Goal: Task Accomplishment & Management: Complete application form

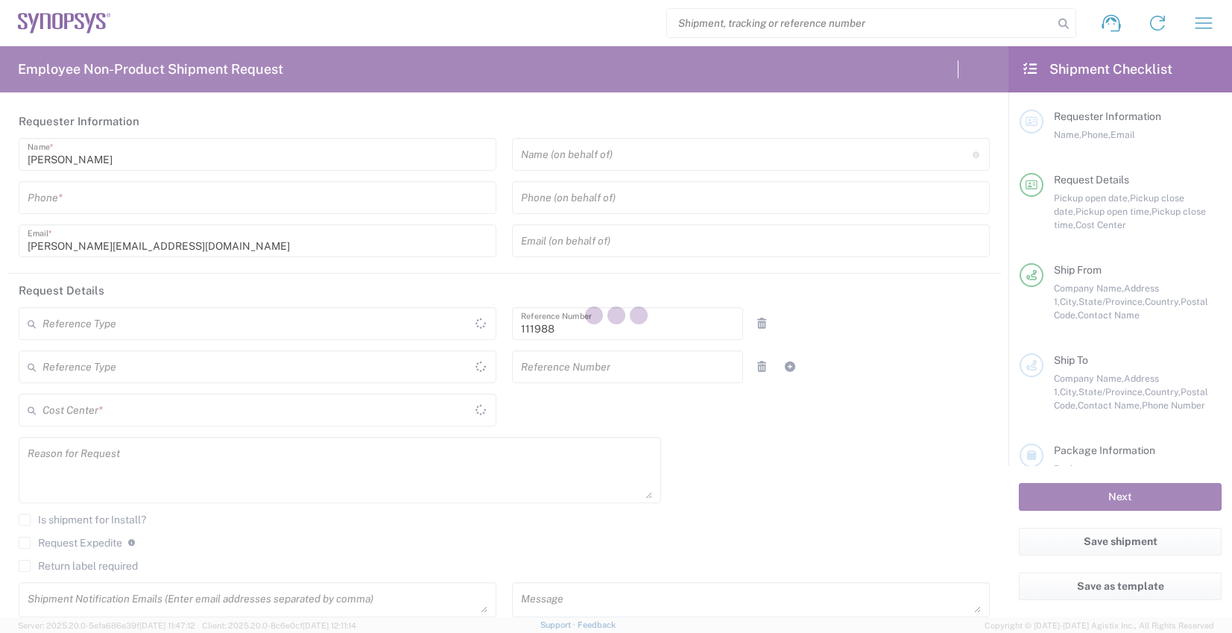
type input "Department"
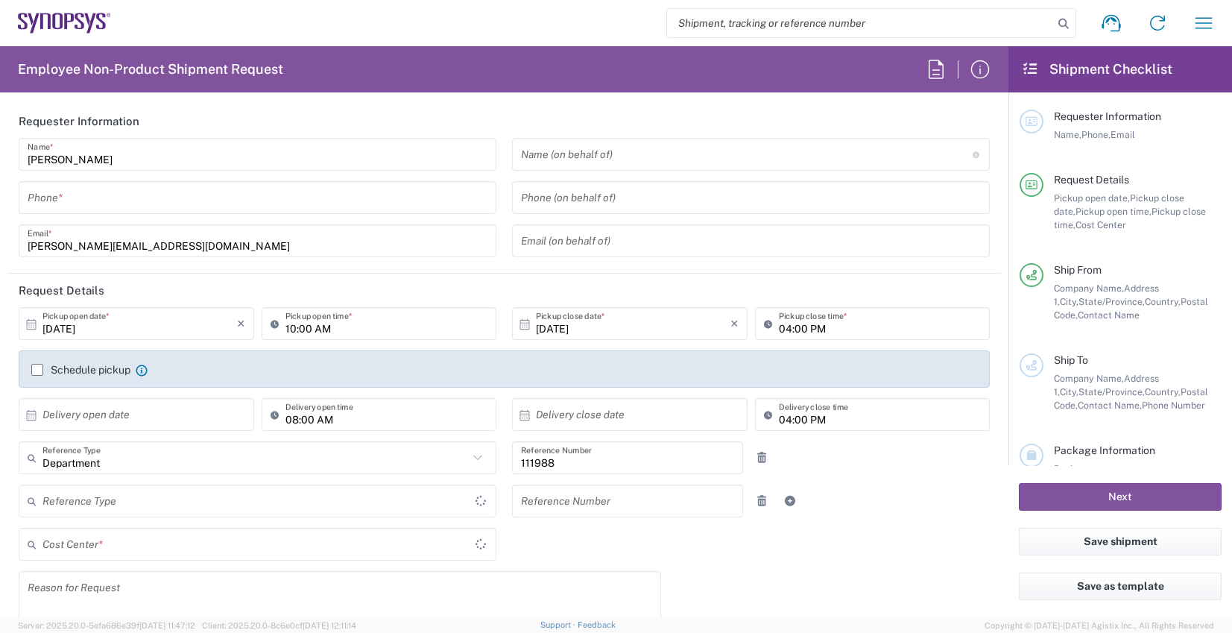
type input "Delivered at Place"
type input "[GEOGRAPHIC_DATA]"
type input "US01, Legal, Shared Support 111988"
type input "[GEOGRAPHIC_DATA]"
type input "[US_STATE]"
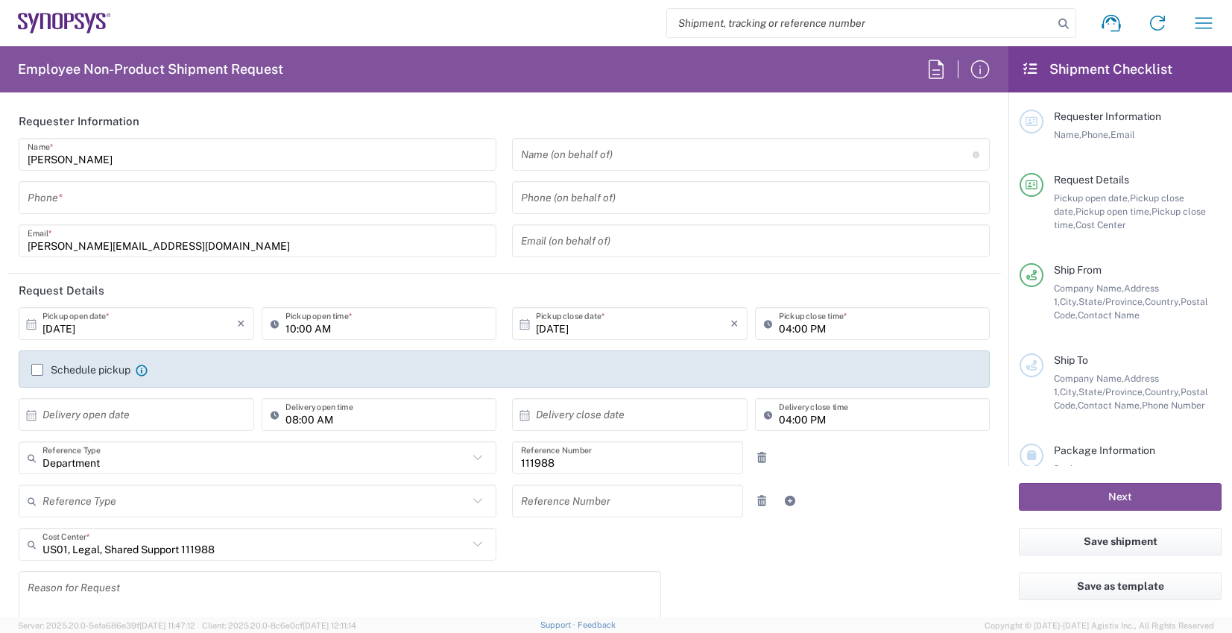
type input "Headquarters USSV"
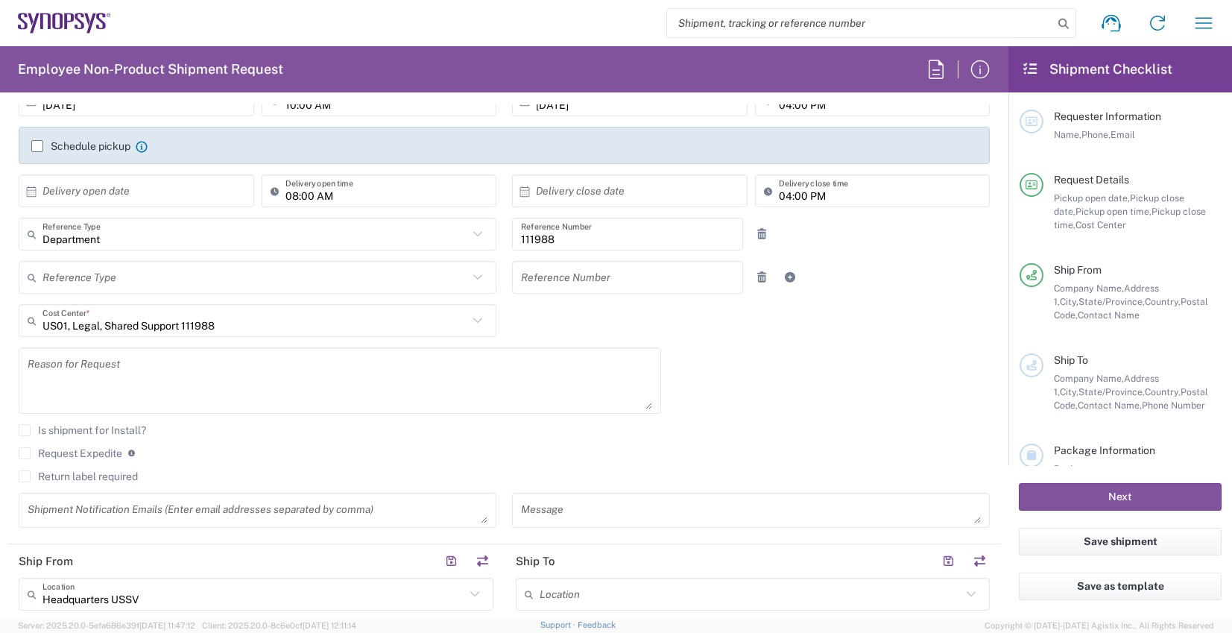
scroll to position [447, 0]
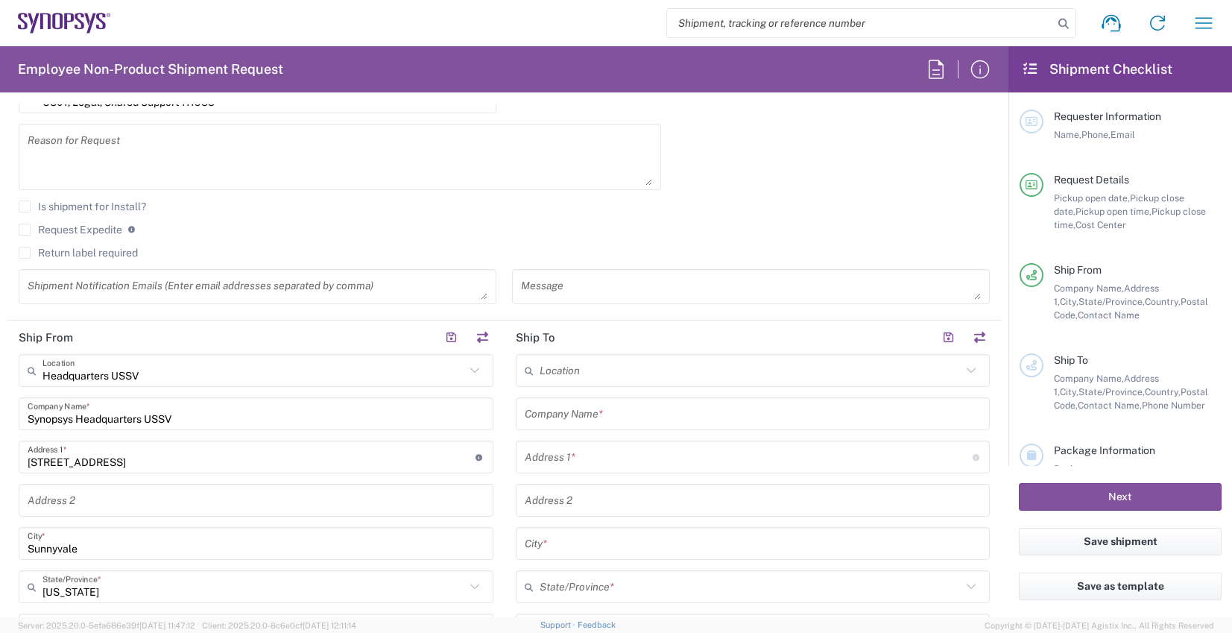
click at [663, 376] on input "text" at bounding box center [750, 371] width 422 height 26
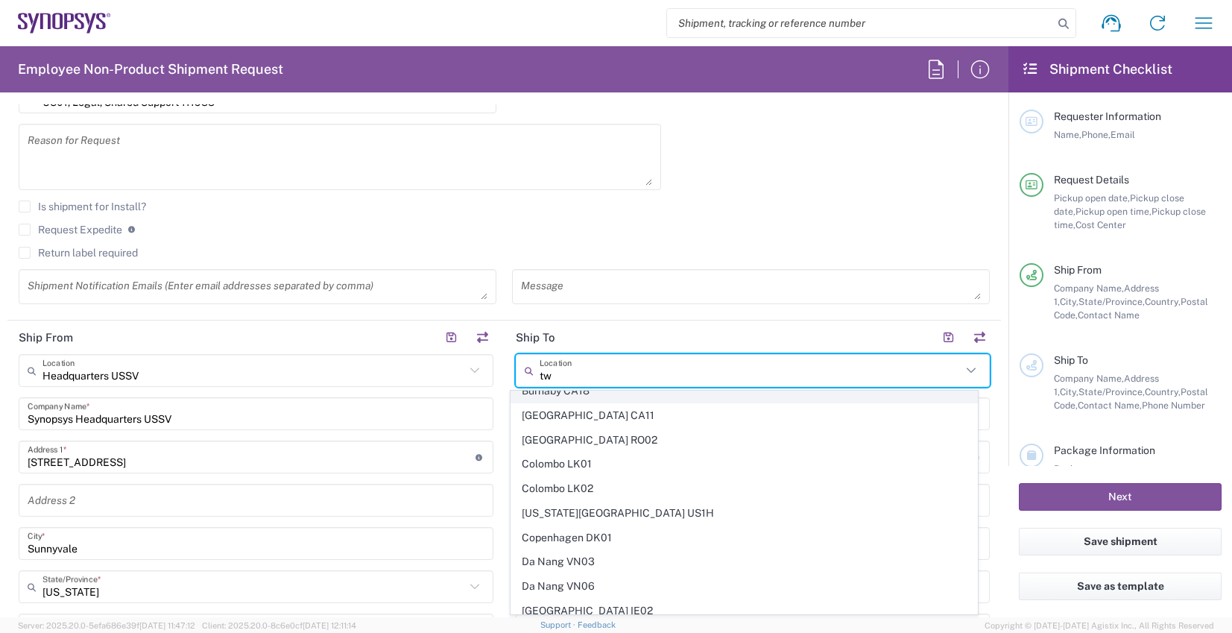
scroll to position [70, 0]
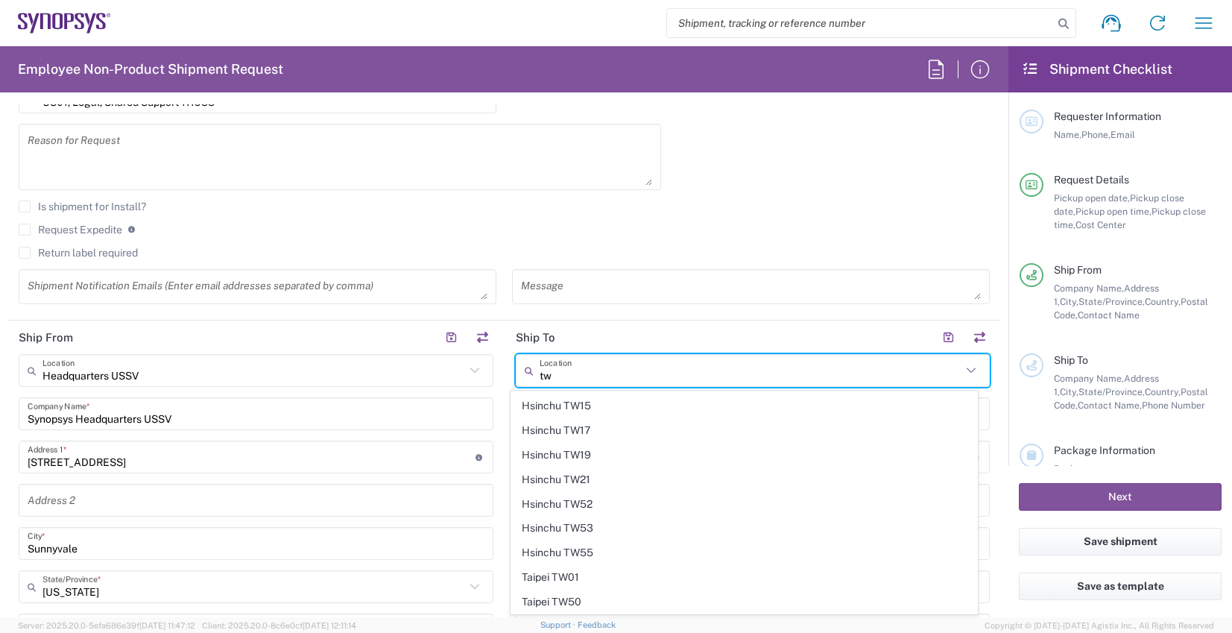
type input "Hsinchu TW04"
type input "Synopsys International Limited Taiwan Branch"
type input "4F-[STREET_ADDRESS]"
type input "Hsinchu"
type input "[GEOGRAPHIC_DATA]"
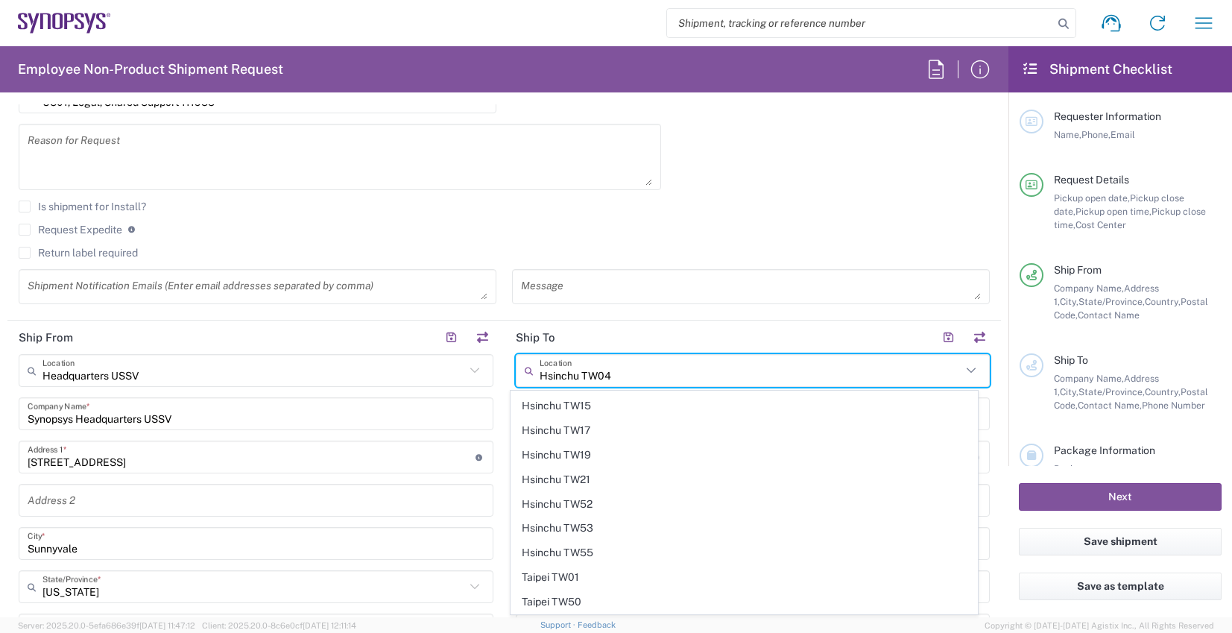
type input "[GEOGRAPHIC_DATA]"
type input "302"
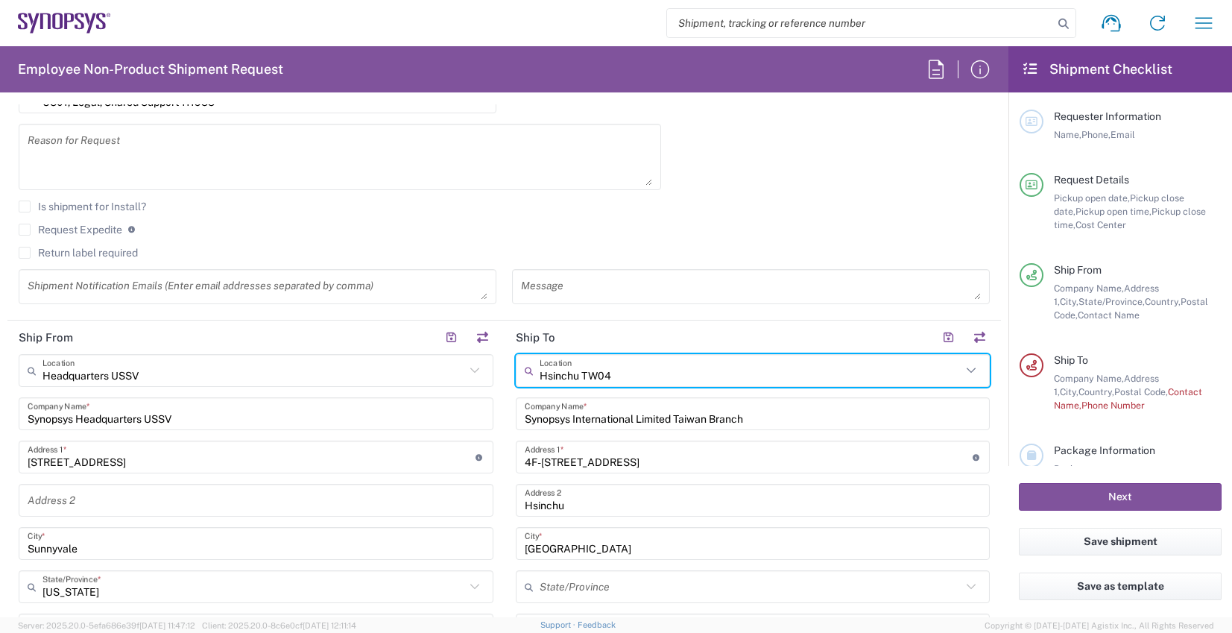
click at [714, 376] on input "Hsinchu TW04" at bounding box center [750, 371] width 422 height 26
type input "Hsinchu TW04"
click at [961, 371] on icon at bounding box center [970, 370] width 19 height 19
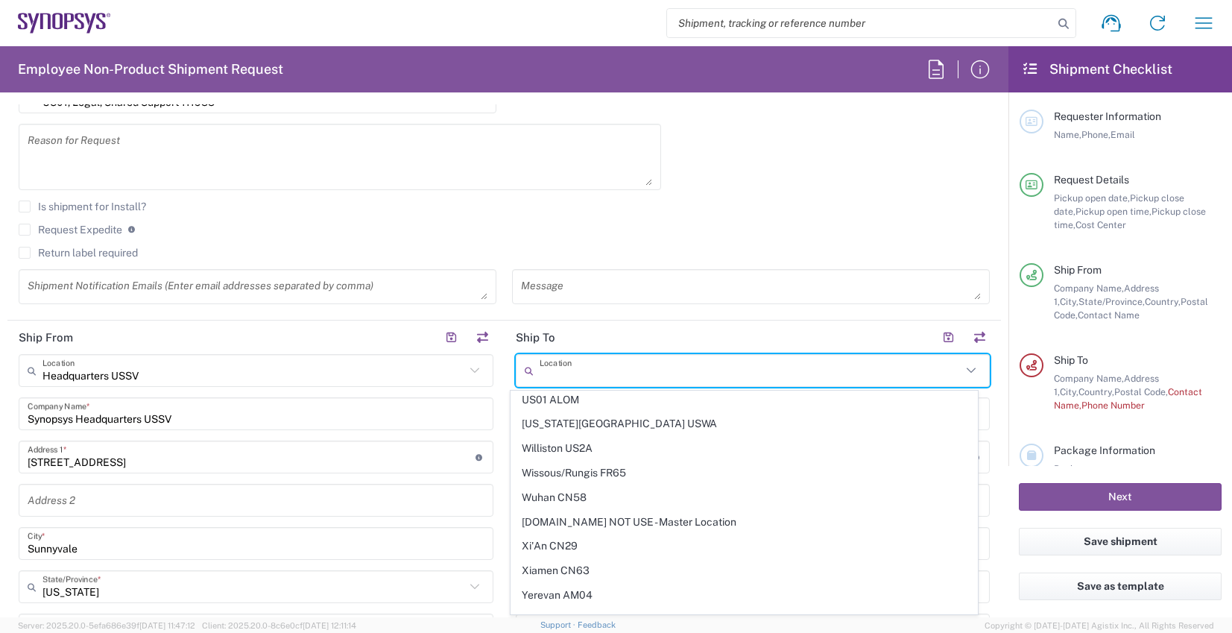
scroll to position [3391, 0]
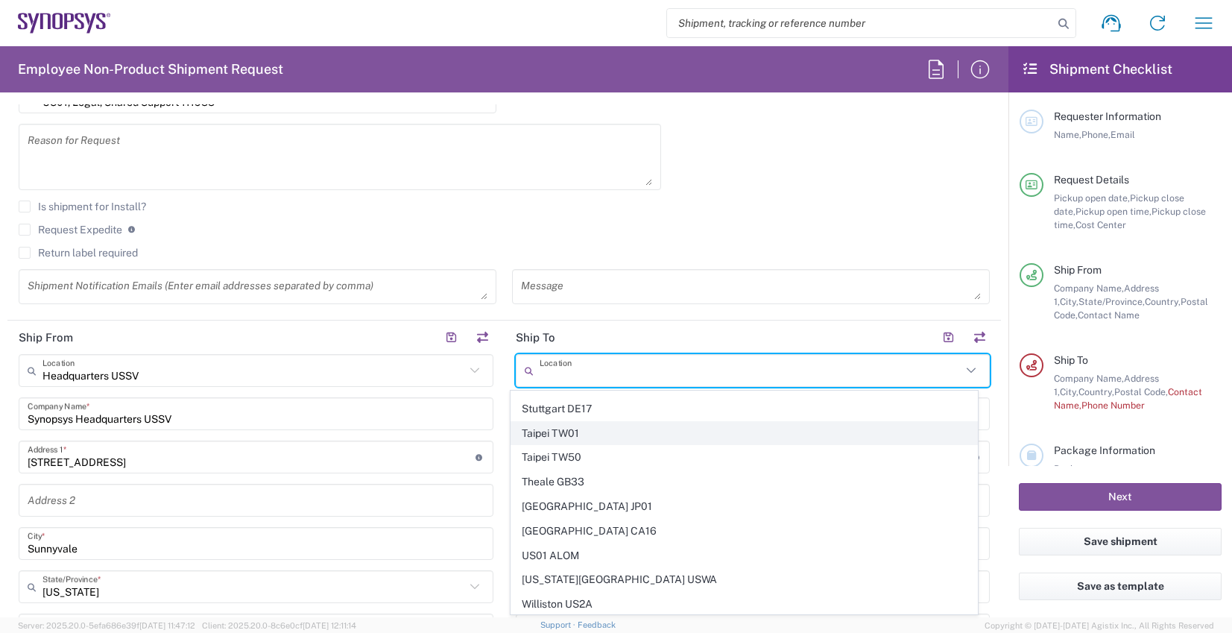
click at [665, 428] on span "Taipei TW01" at bounding box center [744, 433] width 466 height 23
type input "Taipei TW01"
type input "Synopsys [GEOGRAPHIC_DATA]"
type input "Rm3108 [STREET_ADDRESS]"
type input "[GEOGRAPHIC_DATA]"
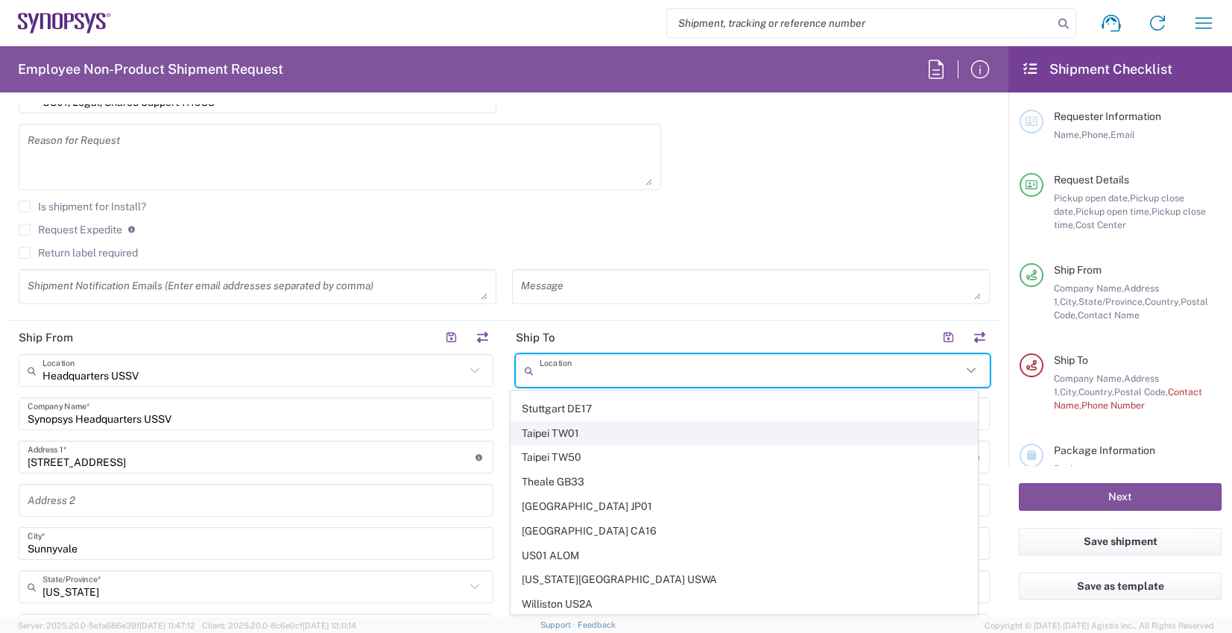
type input "110"
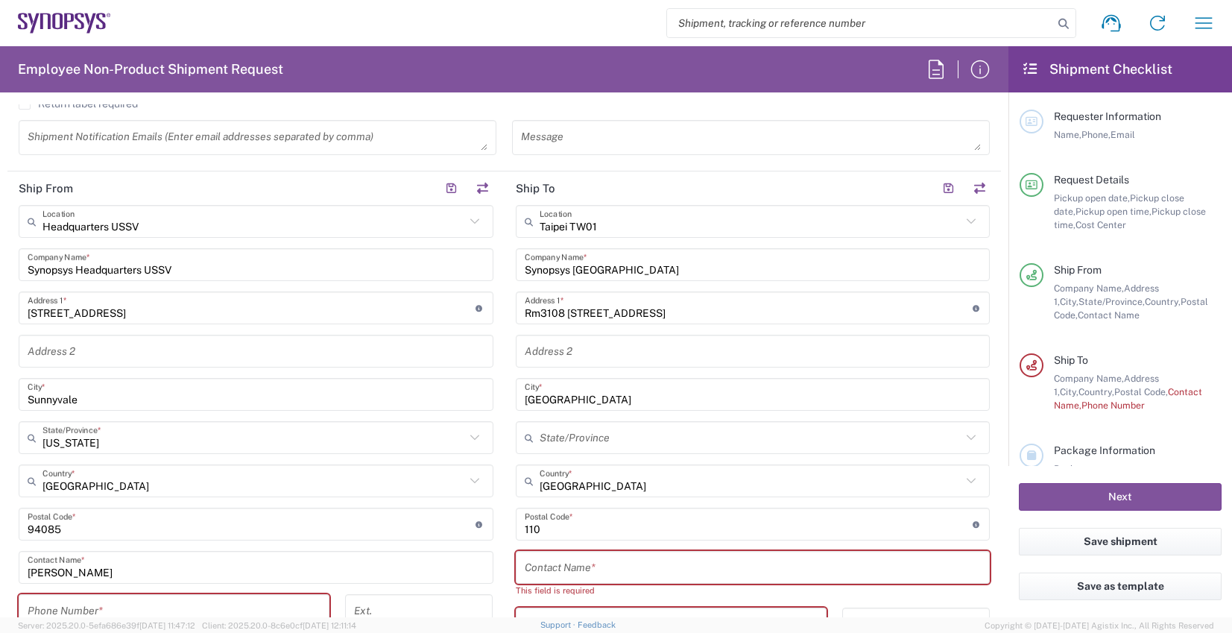
scroll to position [745, 0]
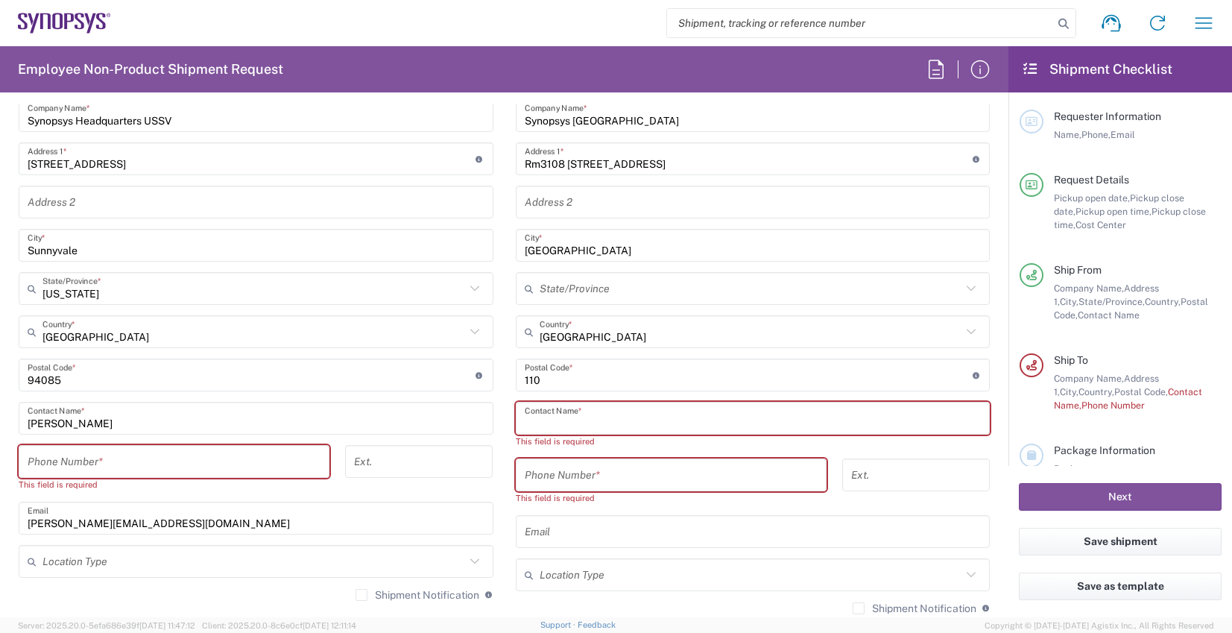
click at [622, 419] on input "text" at bounding box center [753, 418] width 457 height 26
paste input "[PERSON_NAME]"
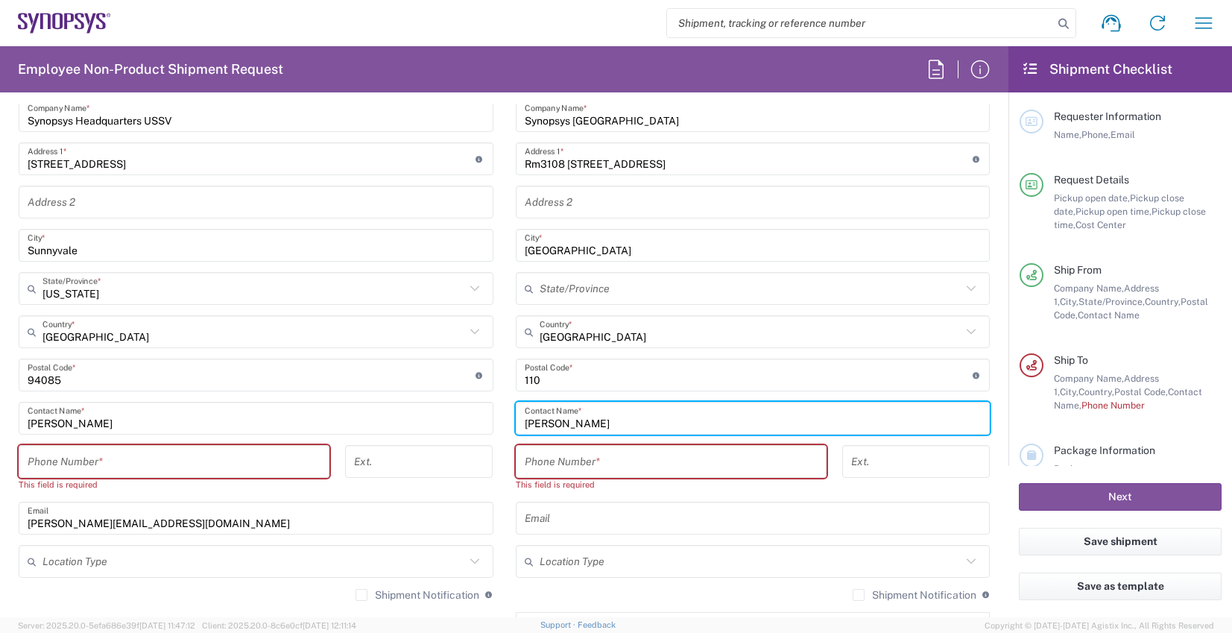
type input "[PERSON_NAME]"
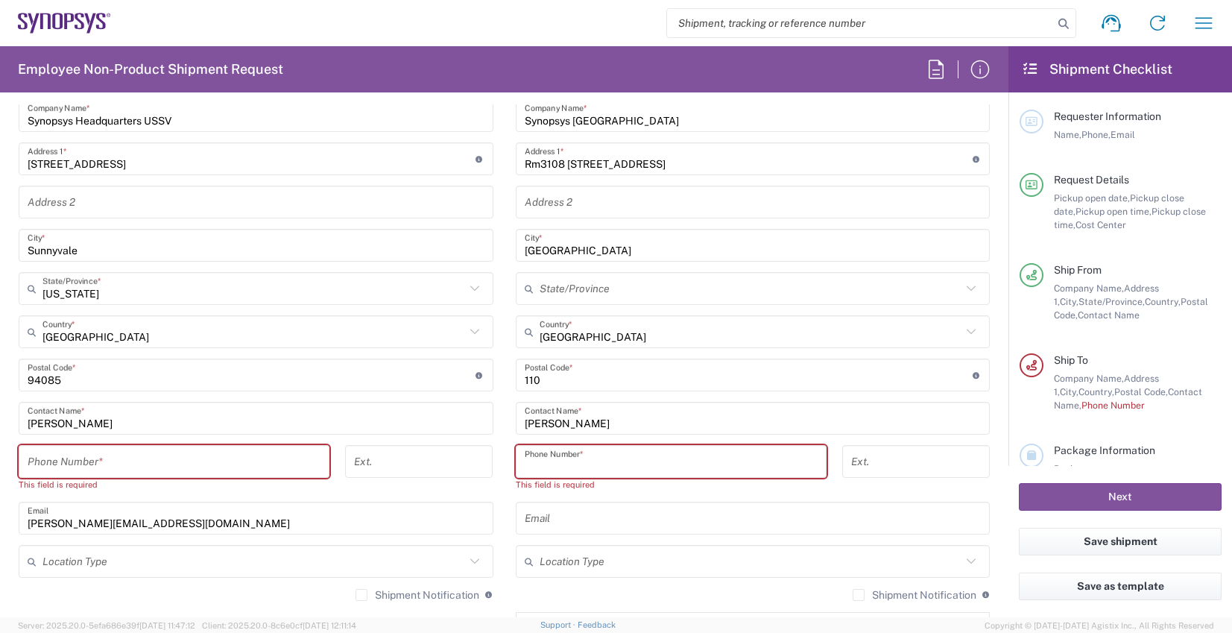
drag, startPoint x: 585, startPoint y: 463, endPoint x: 591, endPoint y: 468, distance: 7.9
click at [590, 467] on input "tel" at bounding box center [671, 462] width 293 height 26
paste input "886.237255841"
type input "886.237255841"
click at [203, 471] on input "tel" at bounding box center [174, 462] width 293 height 26
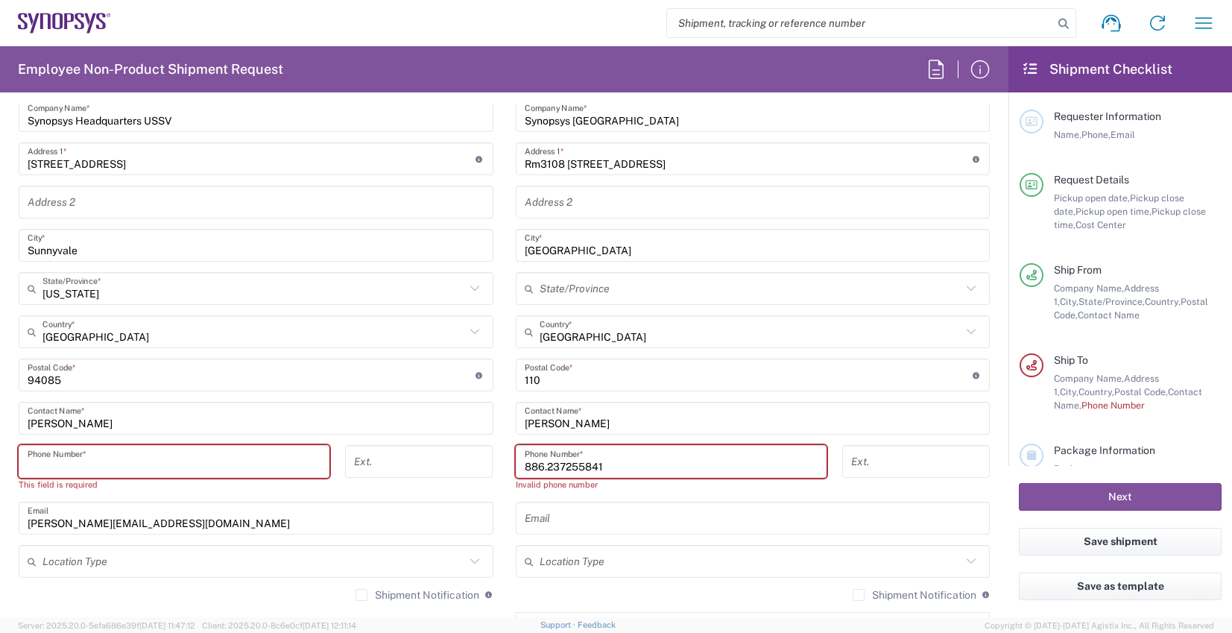
type input "6502658726"
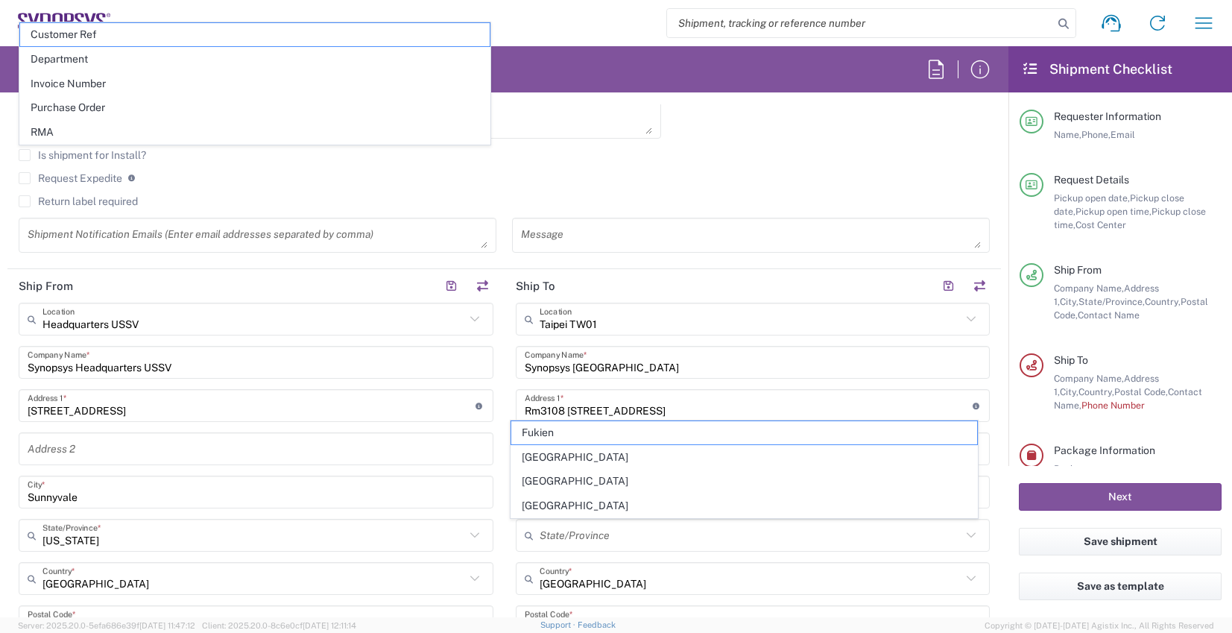
scroll to position [126, 0]
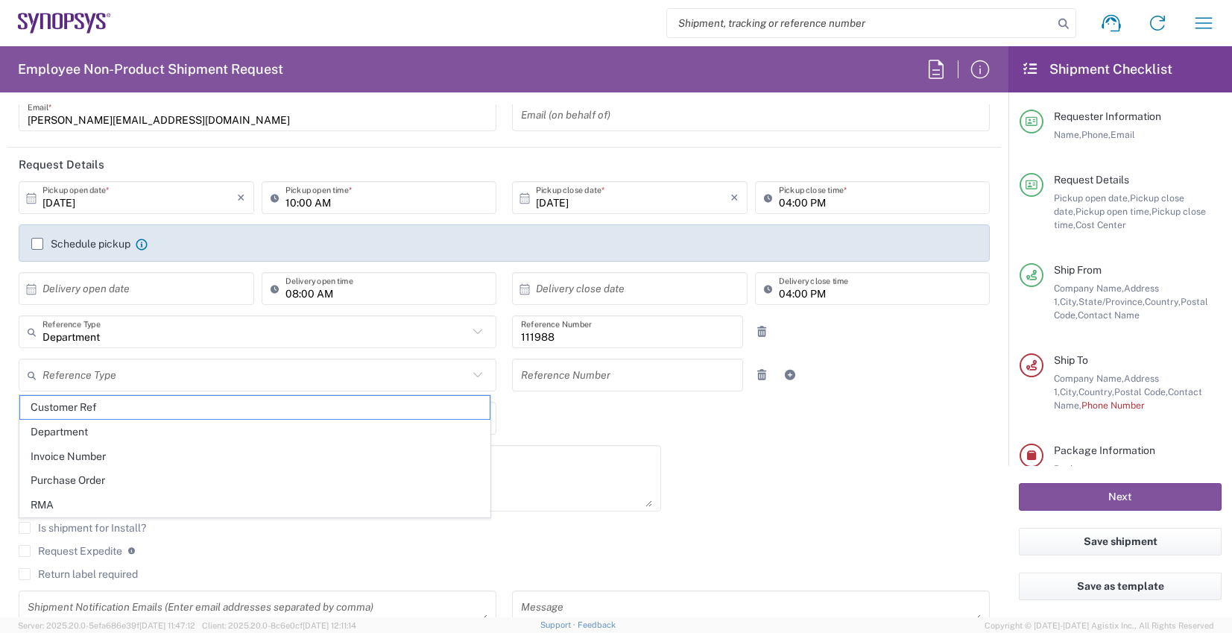
click at [823, 457] on div "[DATE] × Pickup open date * Cancel Apply 10:00 AM Pickup open time * [DATE] × P…" at bounding box center [504, 408] width 987 height 455
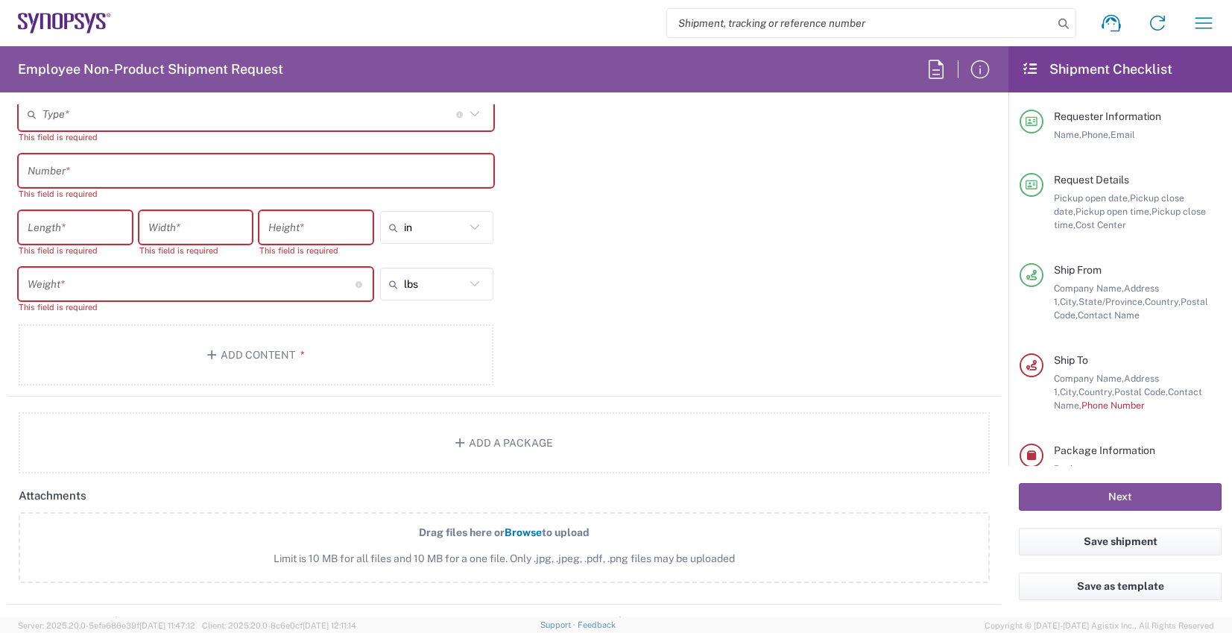
scroll to position [1192, 0]
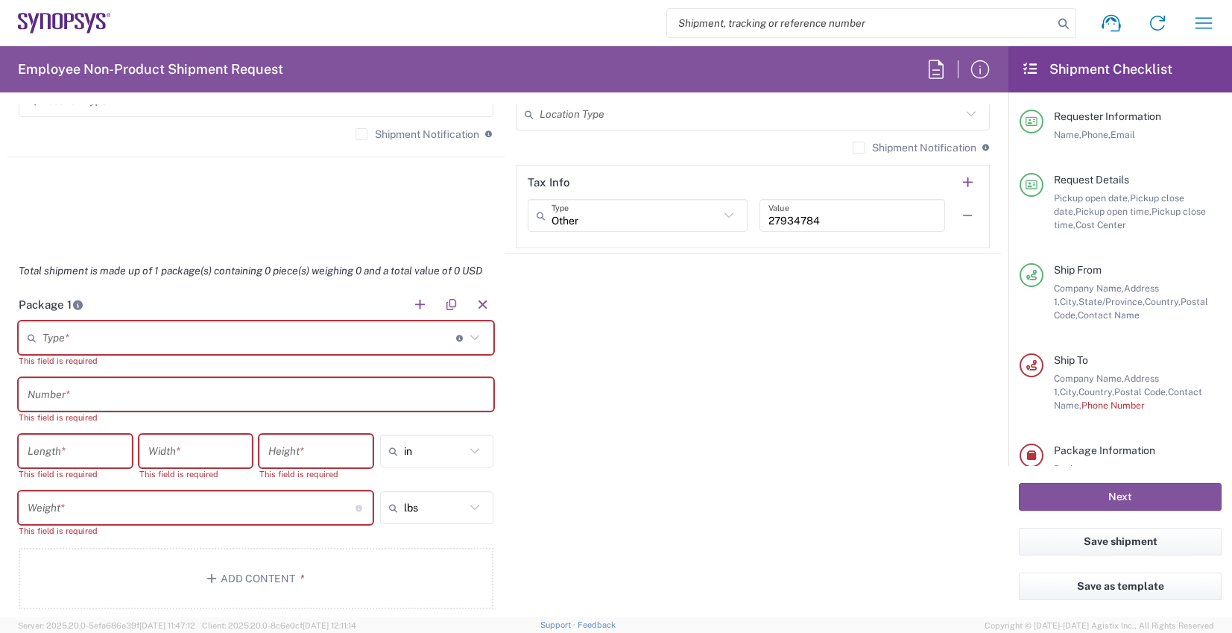
click at [456, 347] on agx-control-info "Material used to package goods" at bounding box center [460, 338] width 8 height 24
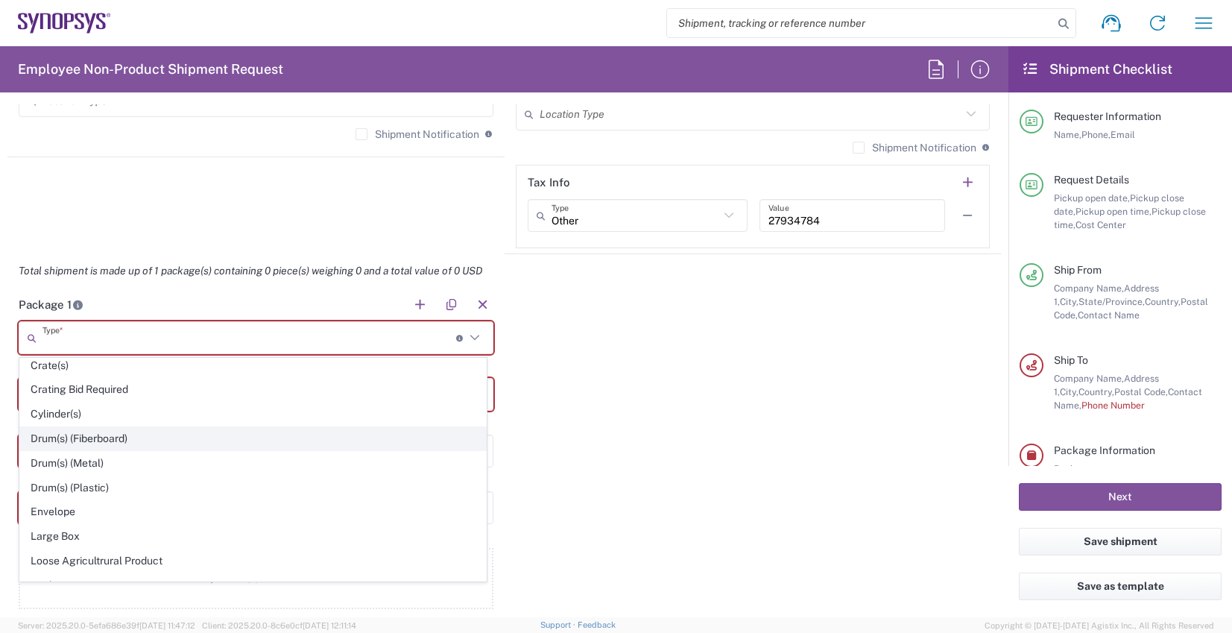
scroll to position [373, 0]
click at [124, 441] on span "Envelope" at bounding box center [253, 436] width 466 height 23
type input "Envelope"
type input "1"
type input "9.5"
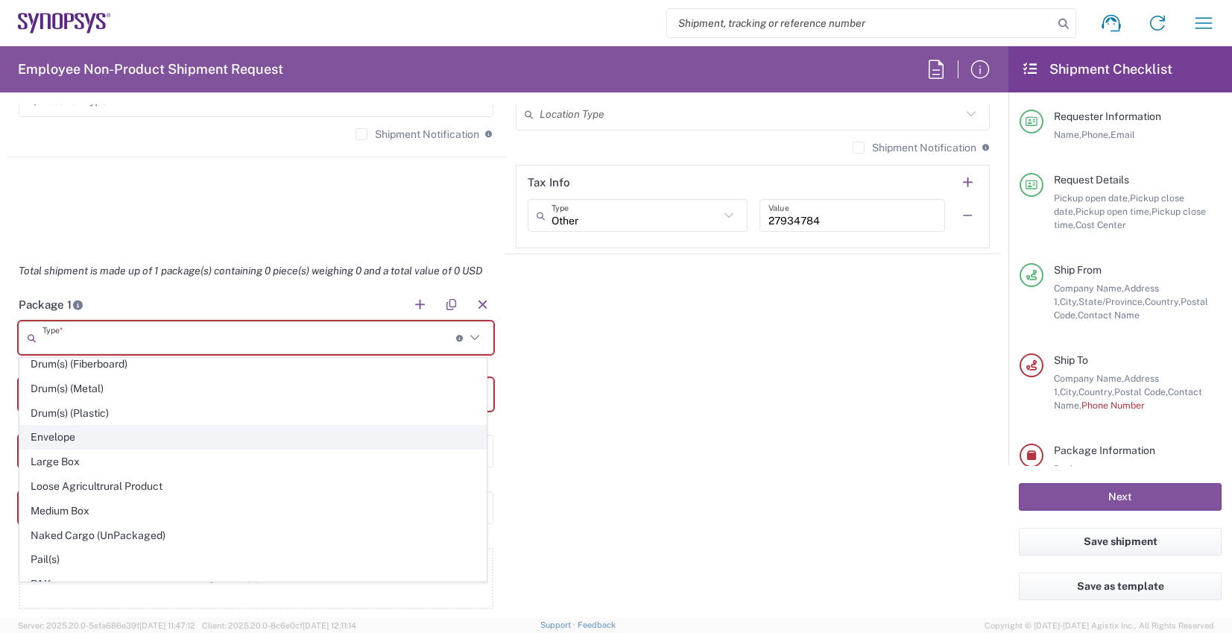
type input "12.5"
type input "0.25"
type input "1"
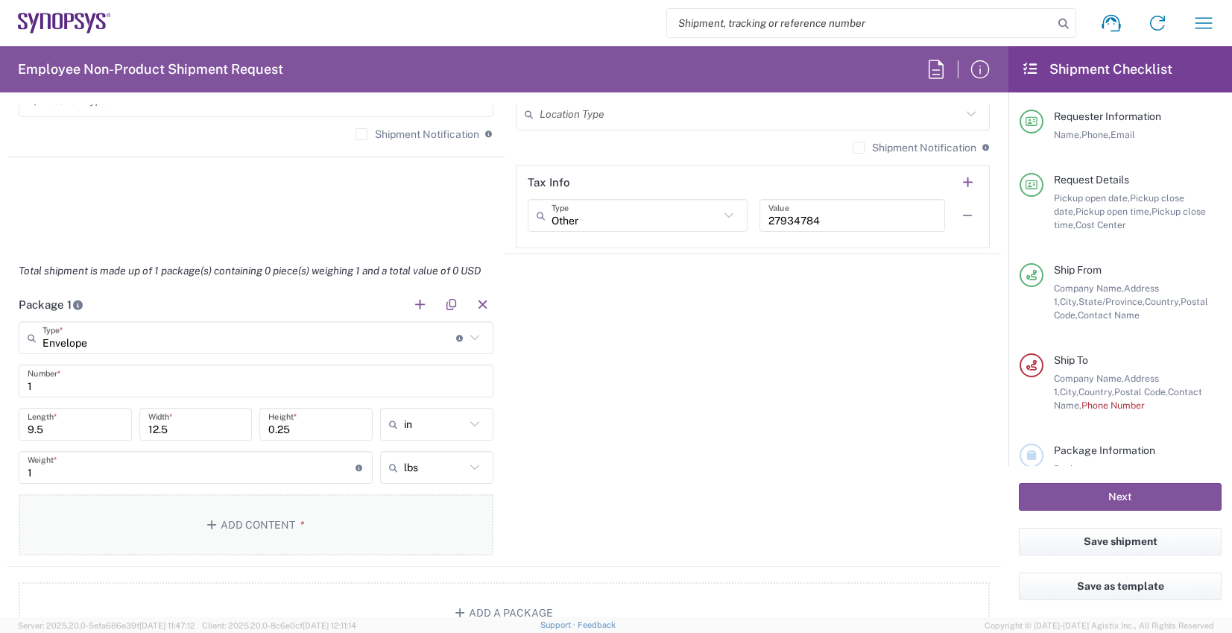
click at [195, 517] on button "Add Content *" at bounding box center [256, 524] width 475 height 61
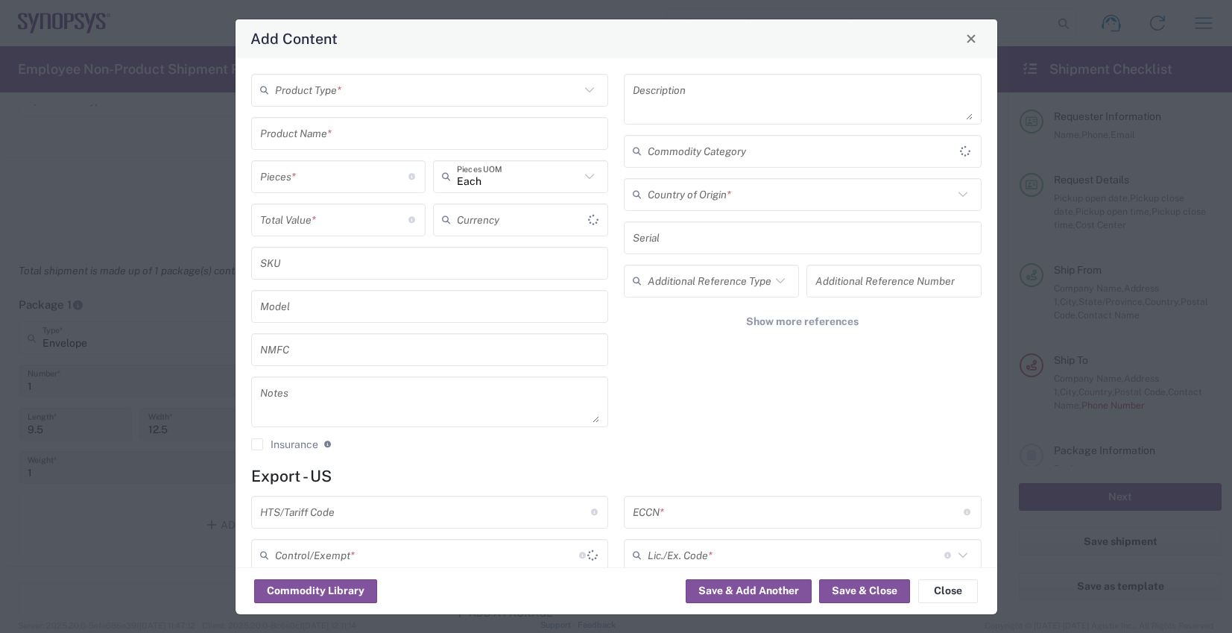
type input "US Dollar"
click at [396, 90] on input "text" at bounding box center [427, 90] width 305 height 26
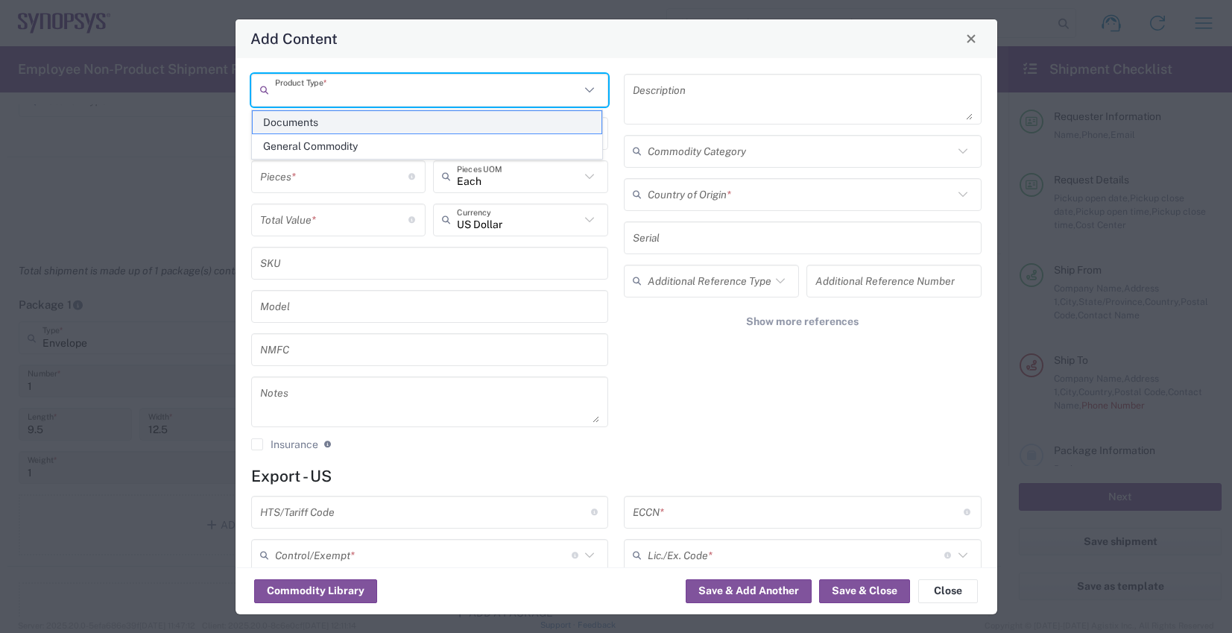
click at [366, 125] on span "Documents" at bounding box center [427, 122] width 349 height 23
type input "Documents"
type input "1"
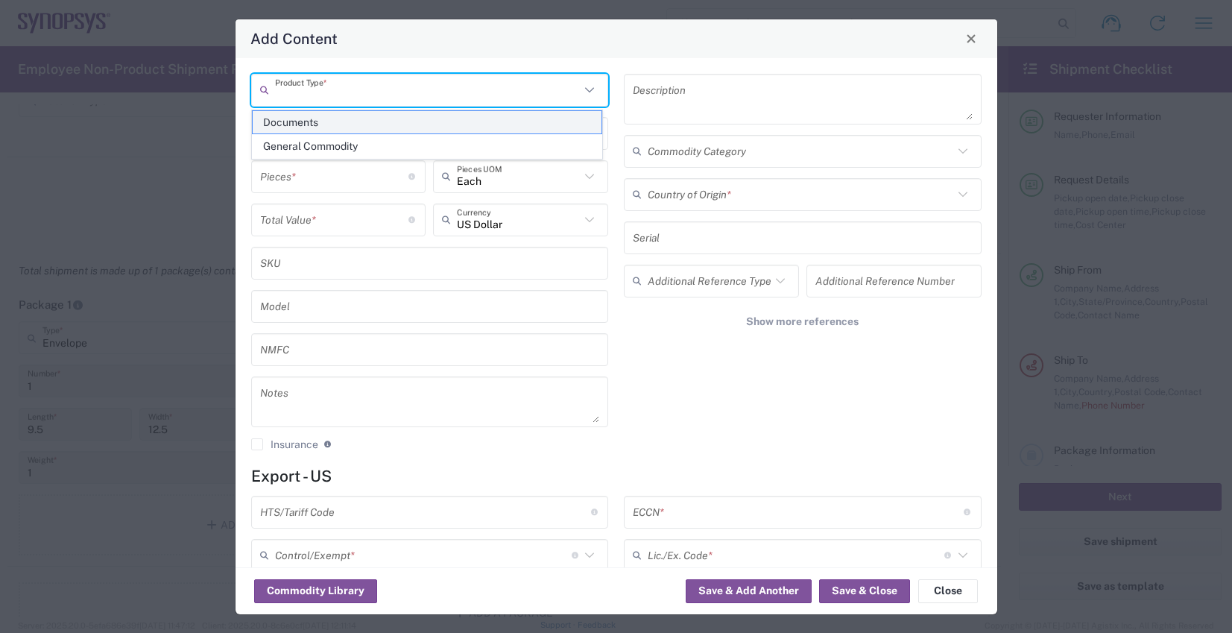
type textarea "Documents"
type input "[GEOGRAPHIC_DATA]"
type input "0000.00.0000"
type input "FTR Exemption"
type input "0000"
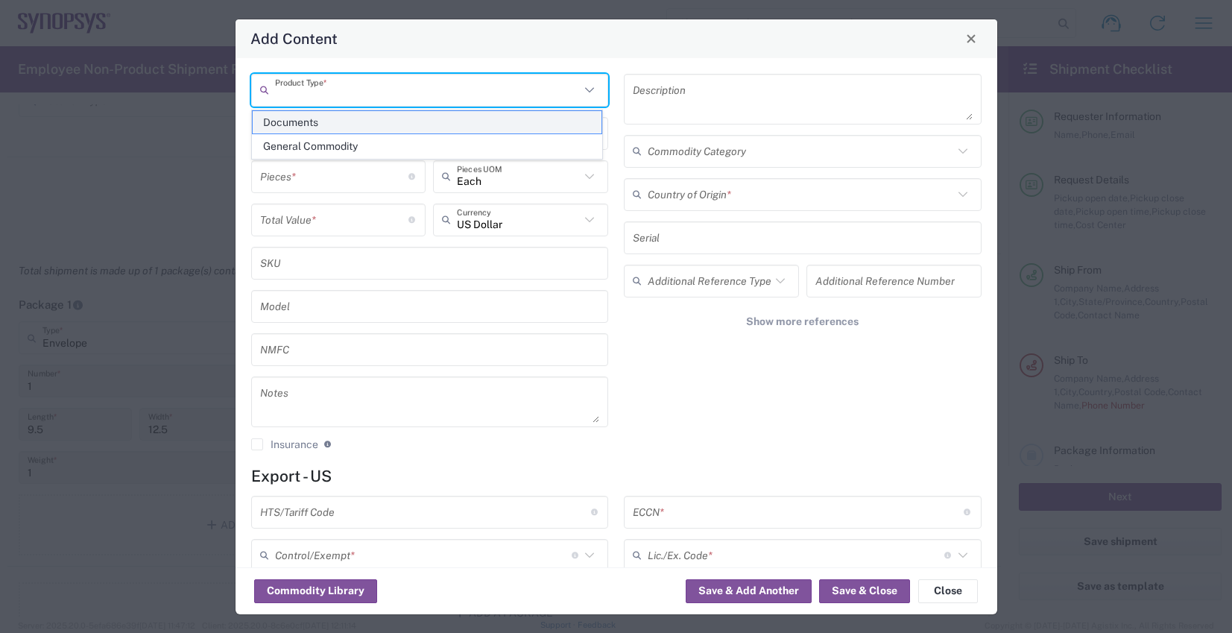
type input "0000.00.0000"
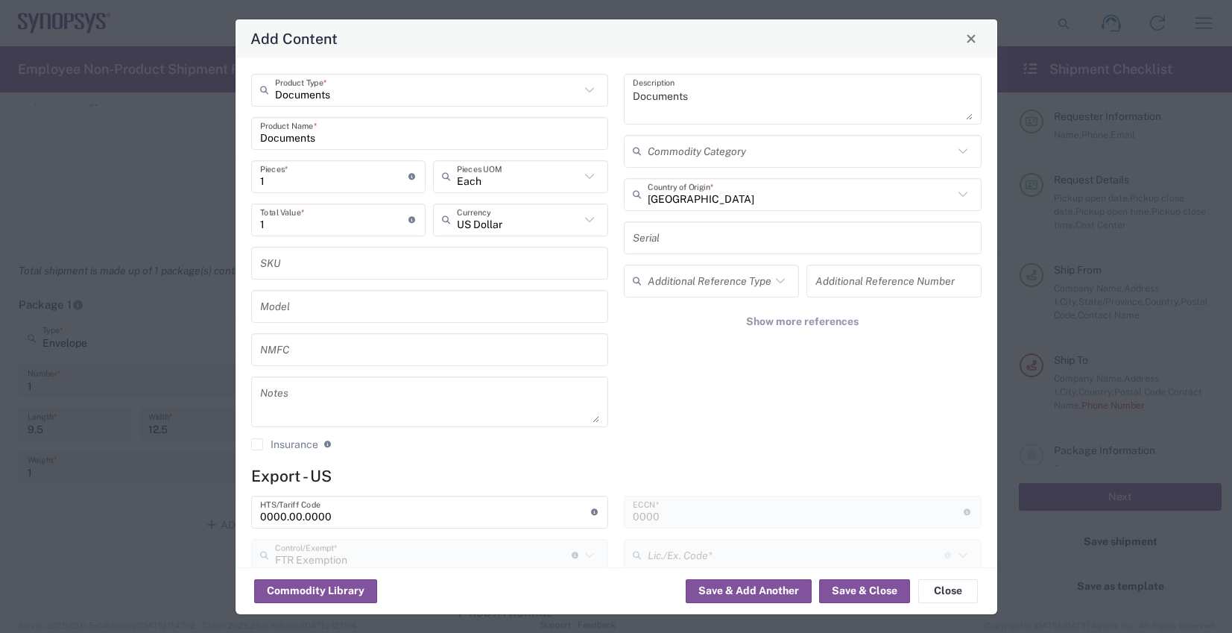
type input "30.37(a)"
click at [867, 587] on button "Save & Close" at bounding box center [864, 591] width 91 height 24
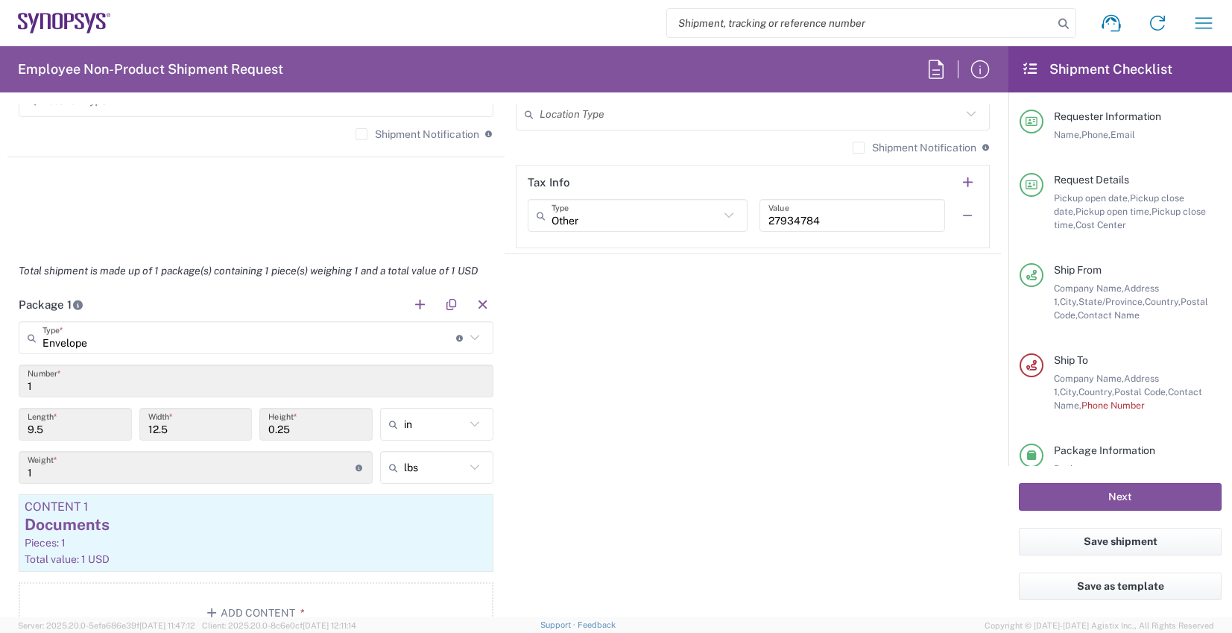
scroll to position [969, 0]
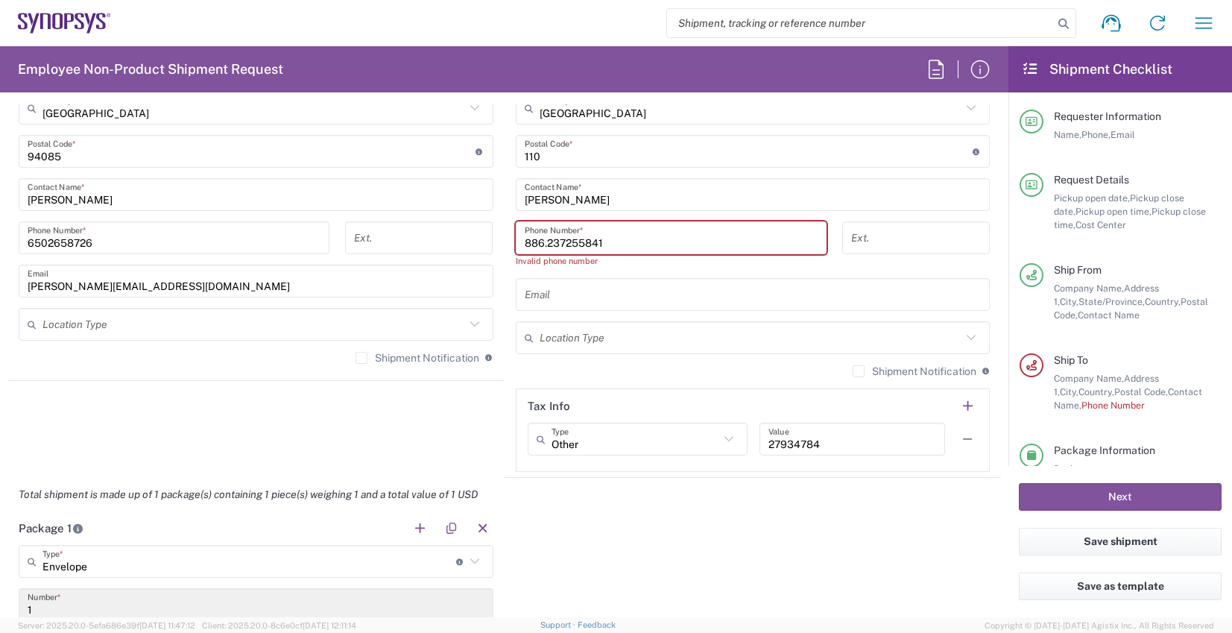
click at [545, 247] on input "886.237255841" at bounding box center [671, 238] width 293 height 26
click at [542, 244] on input "886.237255841" at bounding box center [671, 238] width 293 height 26
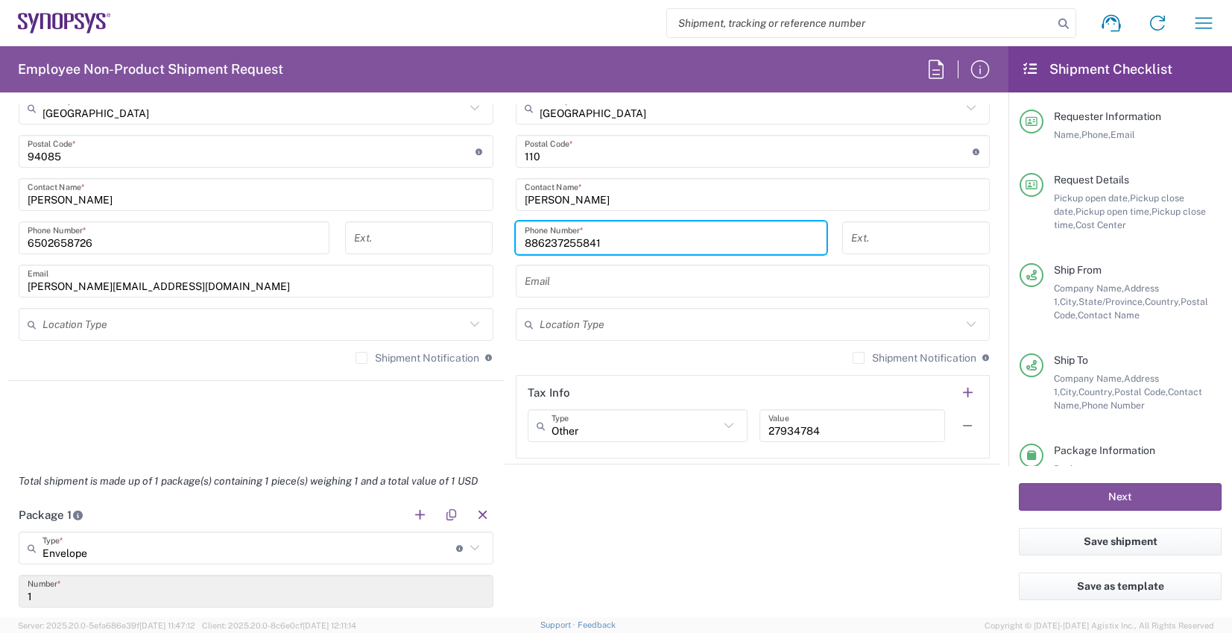
type input "886237255841"
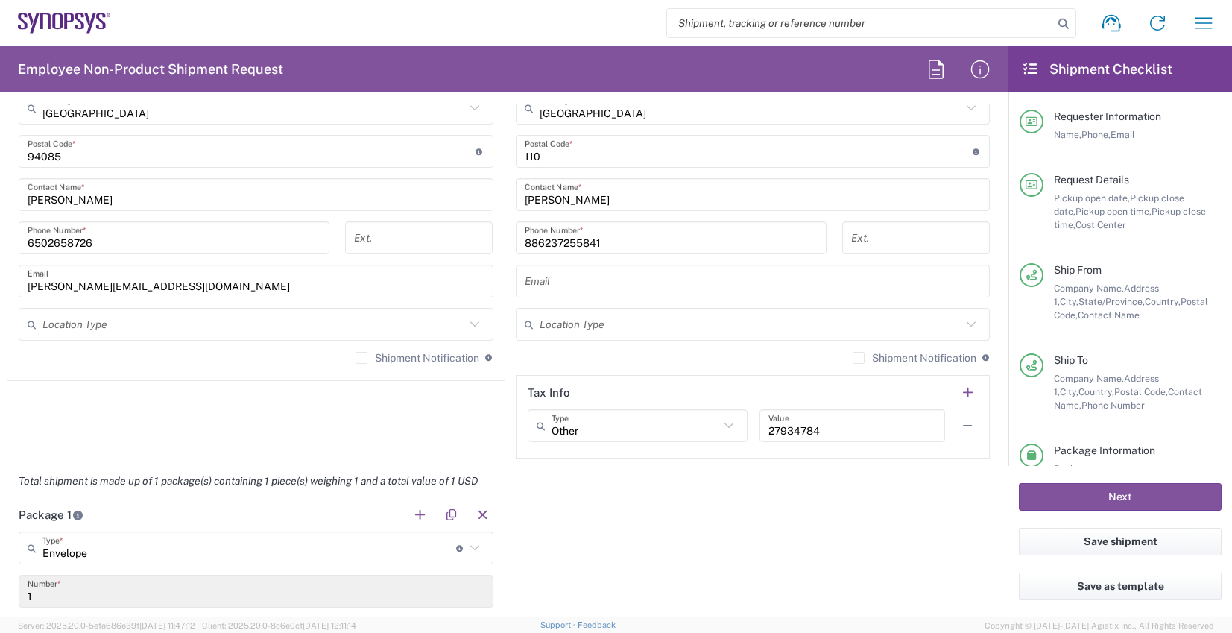
drag, startPoint x: 729, startPoint y: 537, endPoint x: 862, endPoint y: 537, distance: 132.6
click at [1077, 499] on button "Next" at bounding box center [1120, 497] width 203 height 28
